Goal: Use online tool/utility: Utilize a website feature to perform a specific function

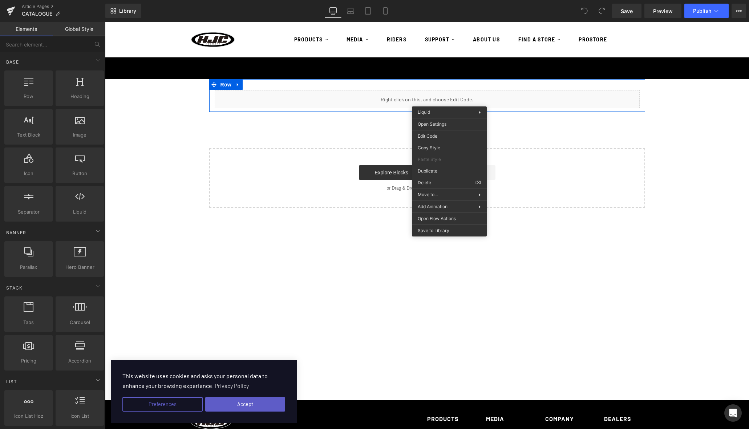
click at [445, 96] on icon at bounding box center [443, 96] width 4 height 4
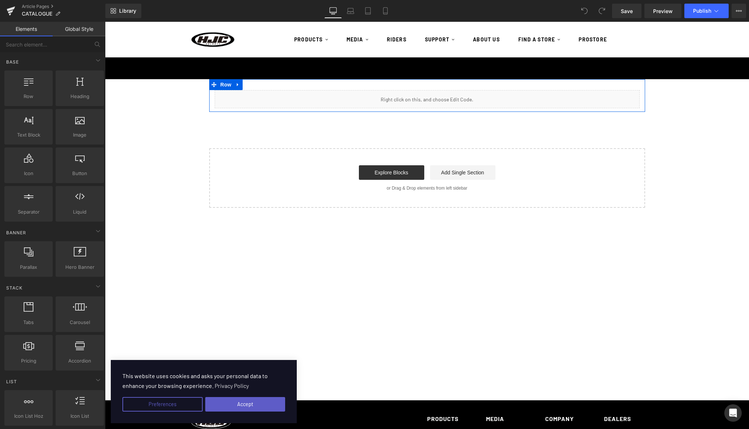
click at [357, 127] on div "Liquid Row Select your layout" at bounding box center [427, 143] width 644 height 129
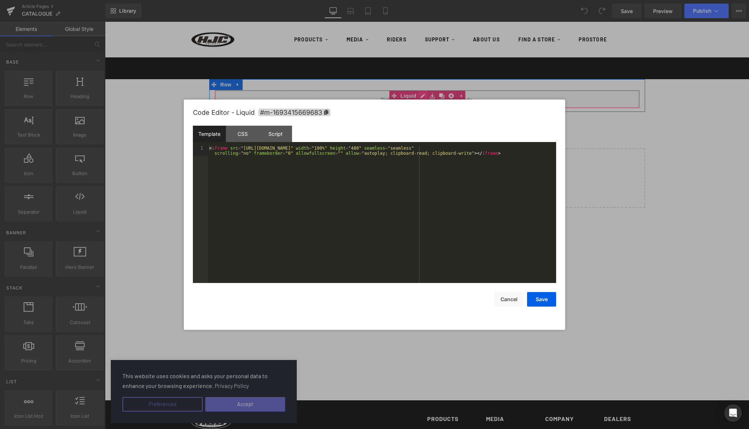
click at [418, 97] on div "Liquid" at bounding box center [427, 99] width 425 height 18
click at [318, 158] on div "< iframe src = "[URL][DOMAIN_NAME]" width = "100%" height = "480" seamless = "s…" at bounding box center [382, 225] width 349 height 158
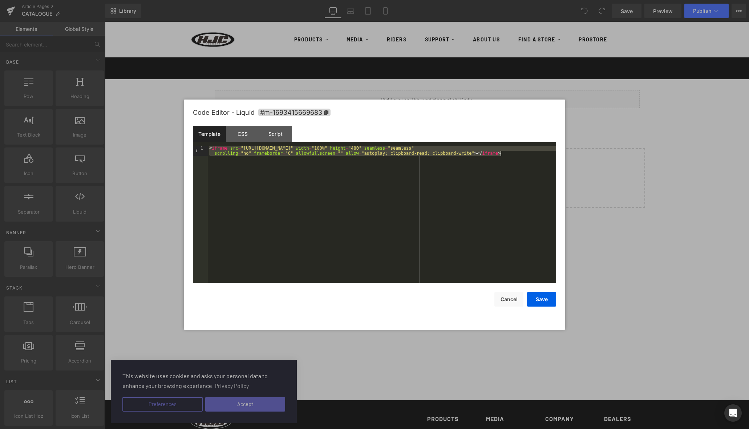
click at [391, 183] on div "< iframe src = "[URL][DOMAIN_NAME]" width = "100%" height = "480" seamless = "s…" at bounding box center [382, 225] width 349 height 158
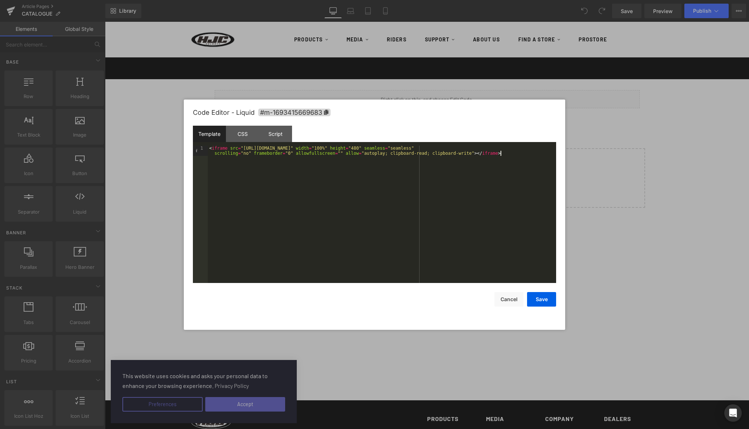
click at [391, 174] on div "< iframe src = "[URL][DOMAIN_NAME]" width = "100%" height = "480" seamless = "s…" at bounding box center [382, 225] width 349 height 158
click at [538, 300] on button "Save" at bounding box center [541, 299] width 29 height 15
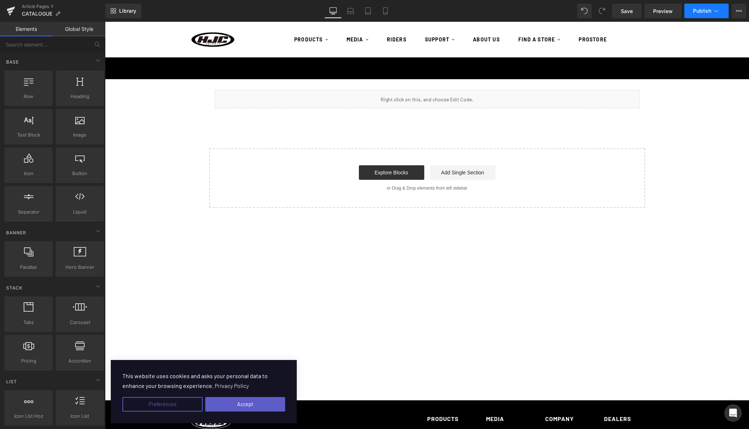
click at [700, 12] on span "Publish" at bounding box center [703, 11] width 18 height 6
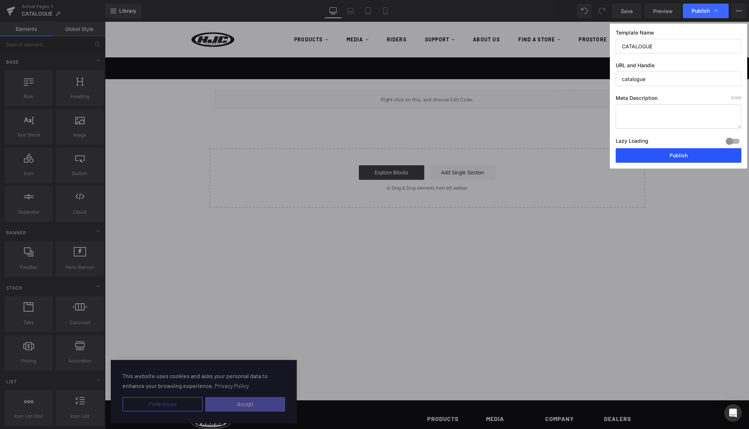
click at [664, 156] on button "Publish" at bounding box center [679, 155] width 126 height 15
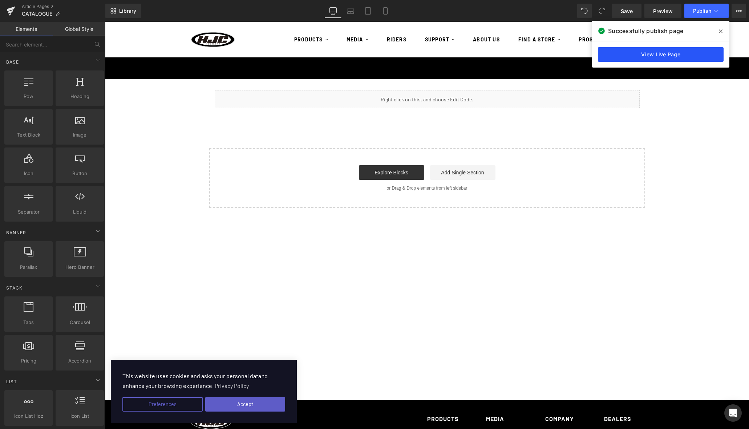
click at [642, 54] on link "View Live Page" at bounding box center [661, 54] width 126 height 15
